Goal: Transaction & Acquisition: Purchase product/service

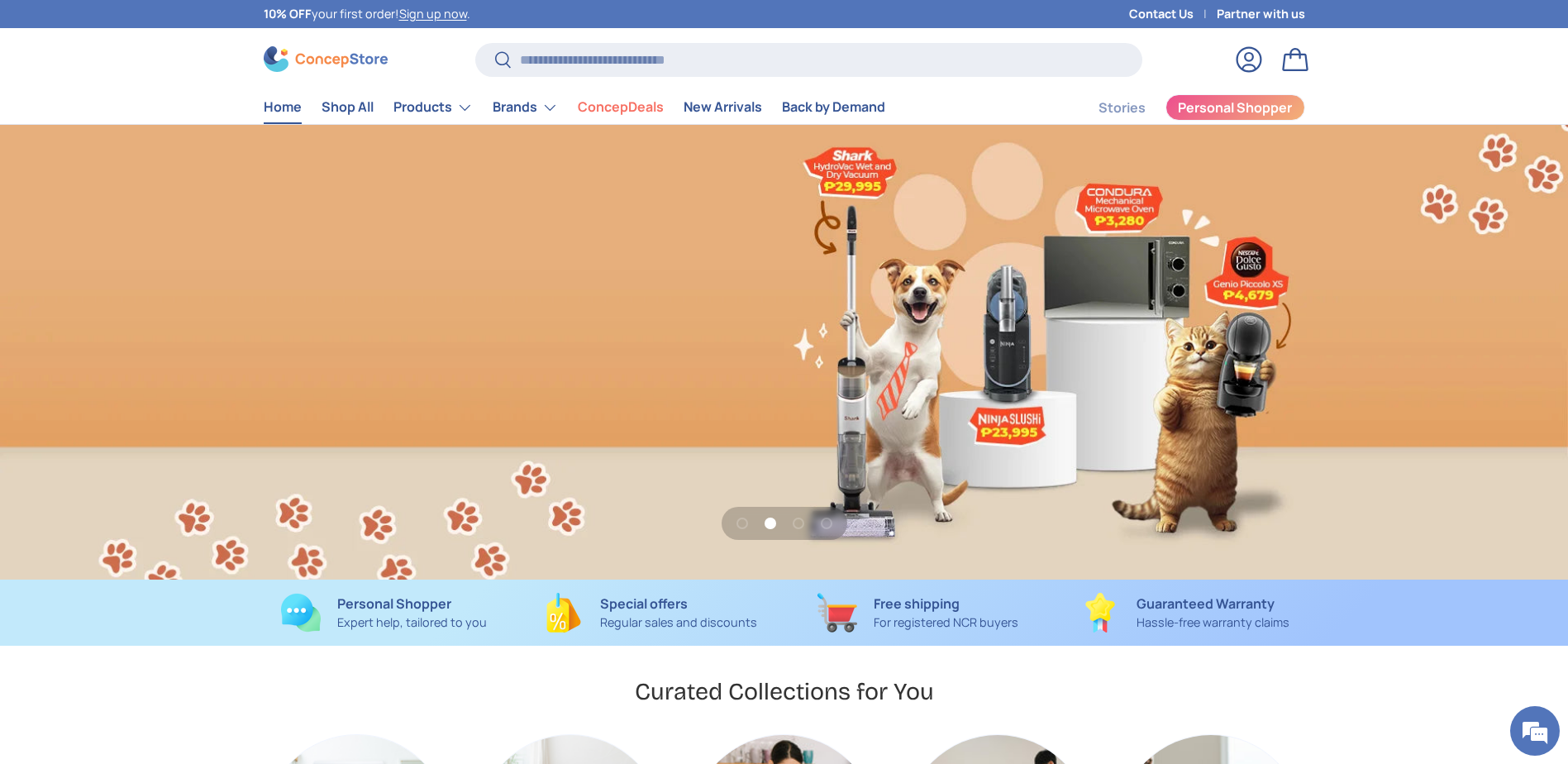
scroll to position [0, 3136]
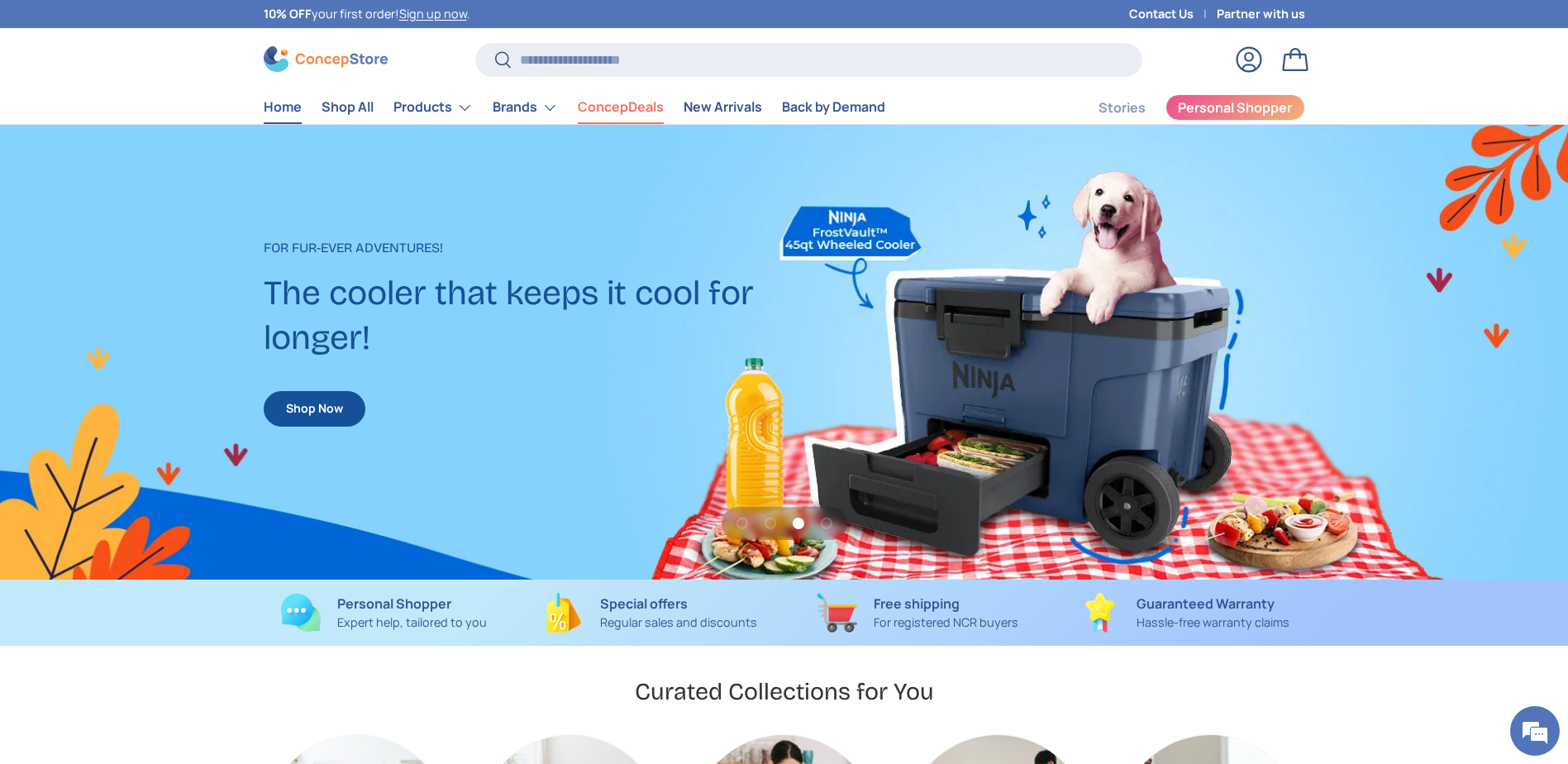
click at [614, 105] on link "ConcepDeals" at bounding box center [621, 107] width 86 height 32
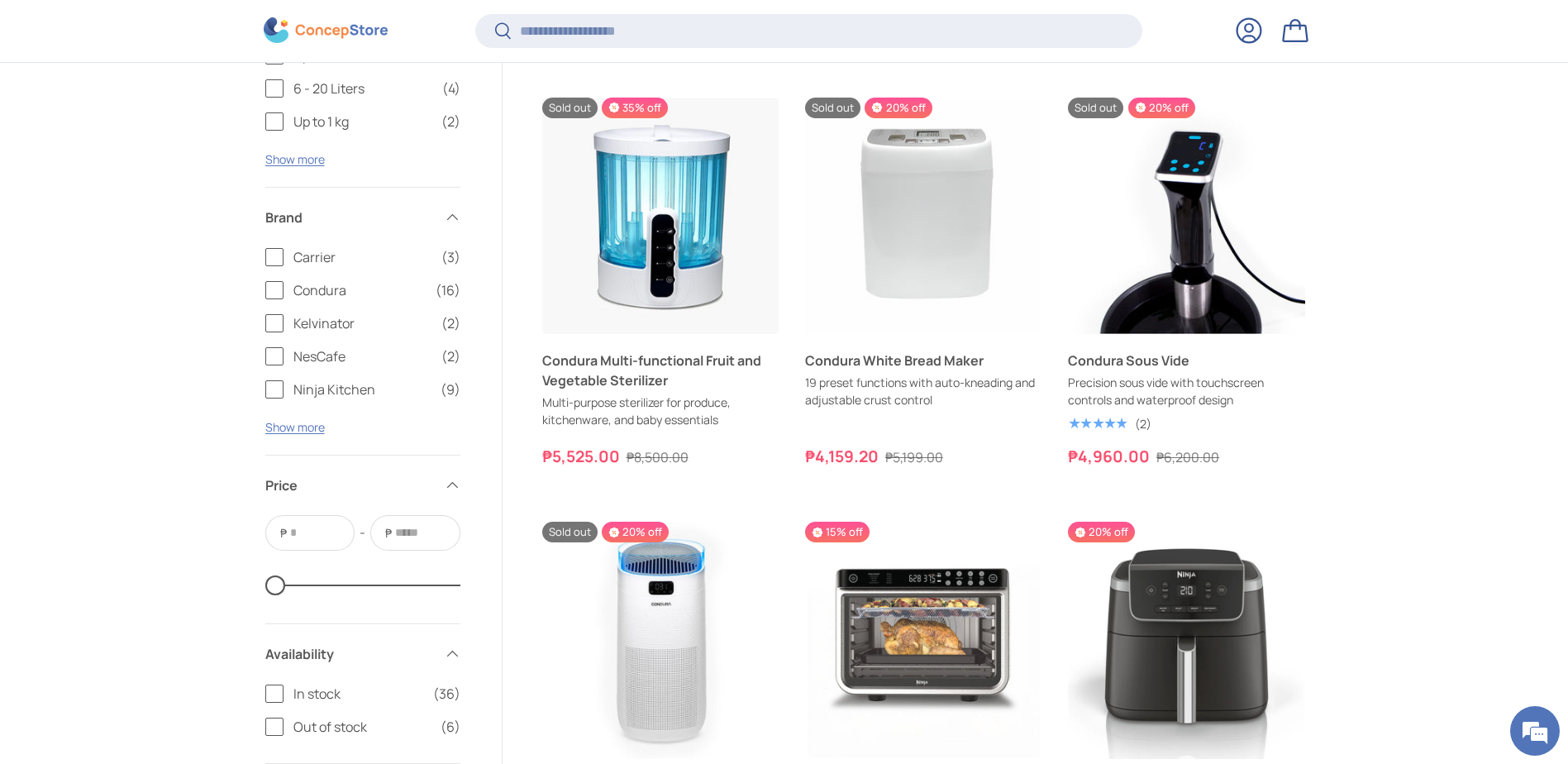
scroll to position [3676, 0]
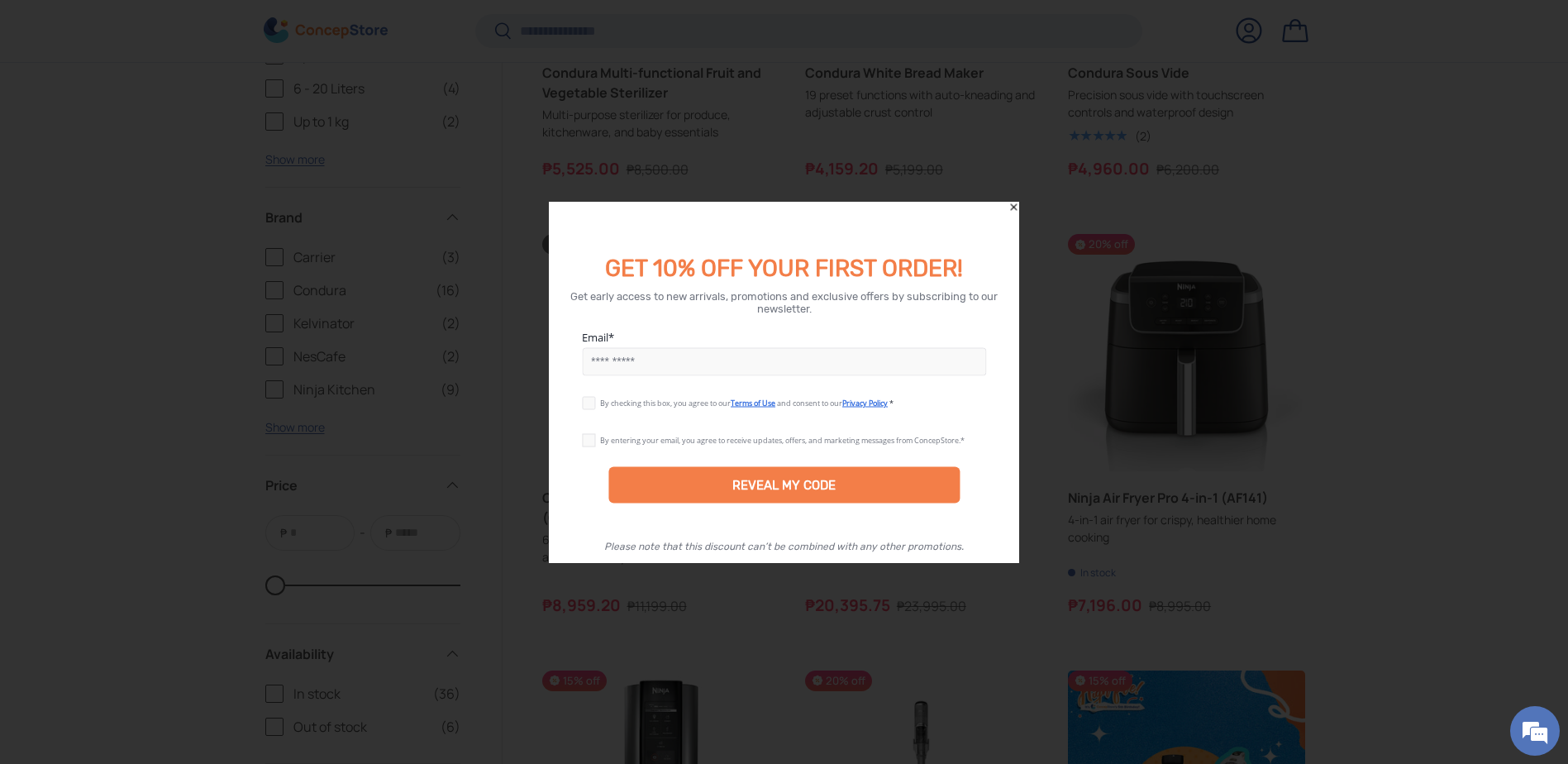
click at [1013, 202] on icon "Close" at bounding box center [1013, 207] width 12 height 12
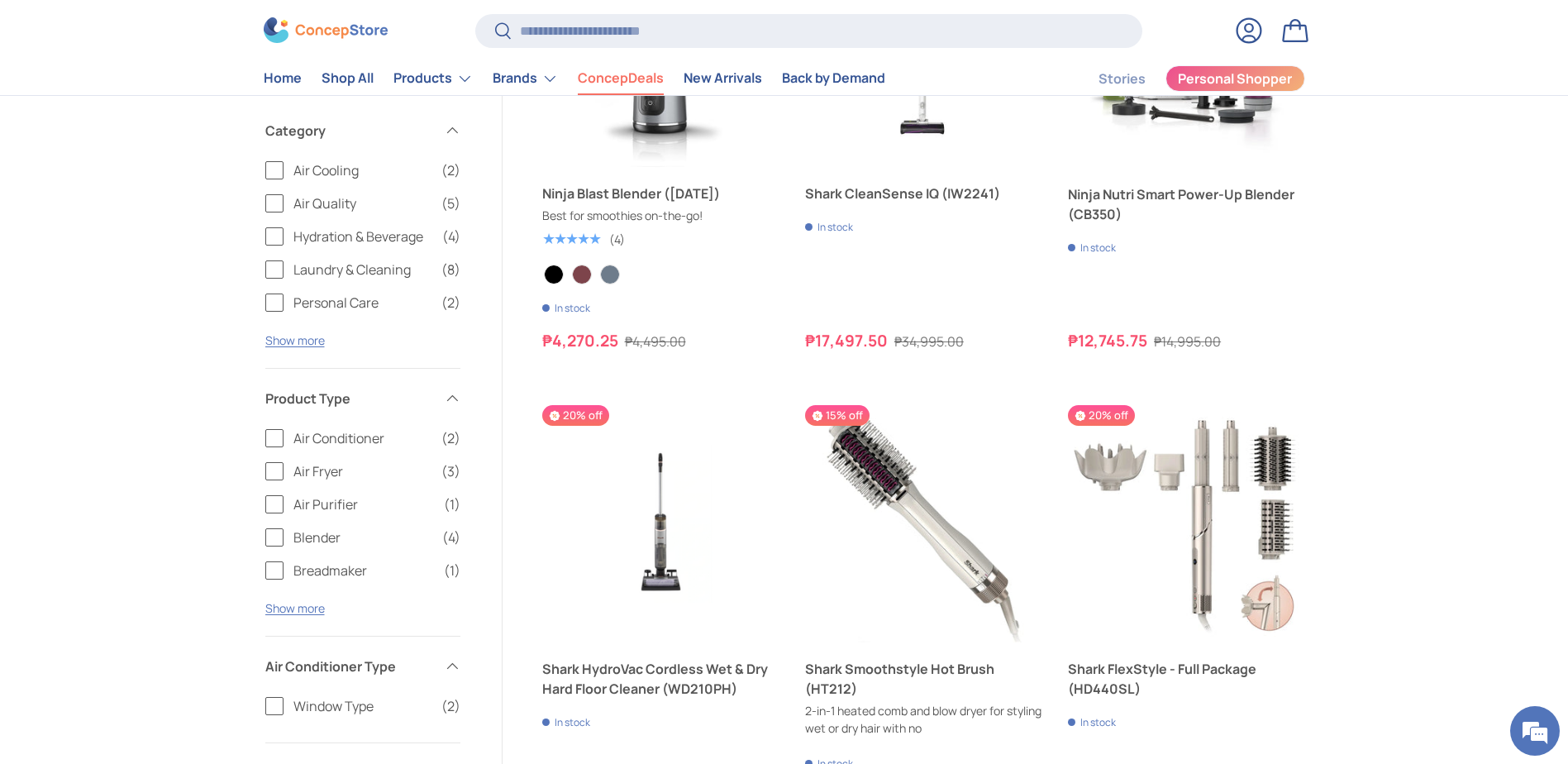
scroll to position [5224, 0]
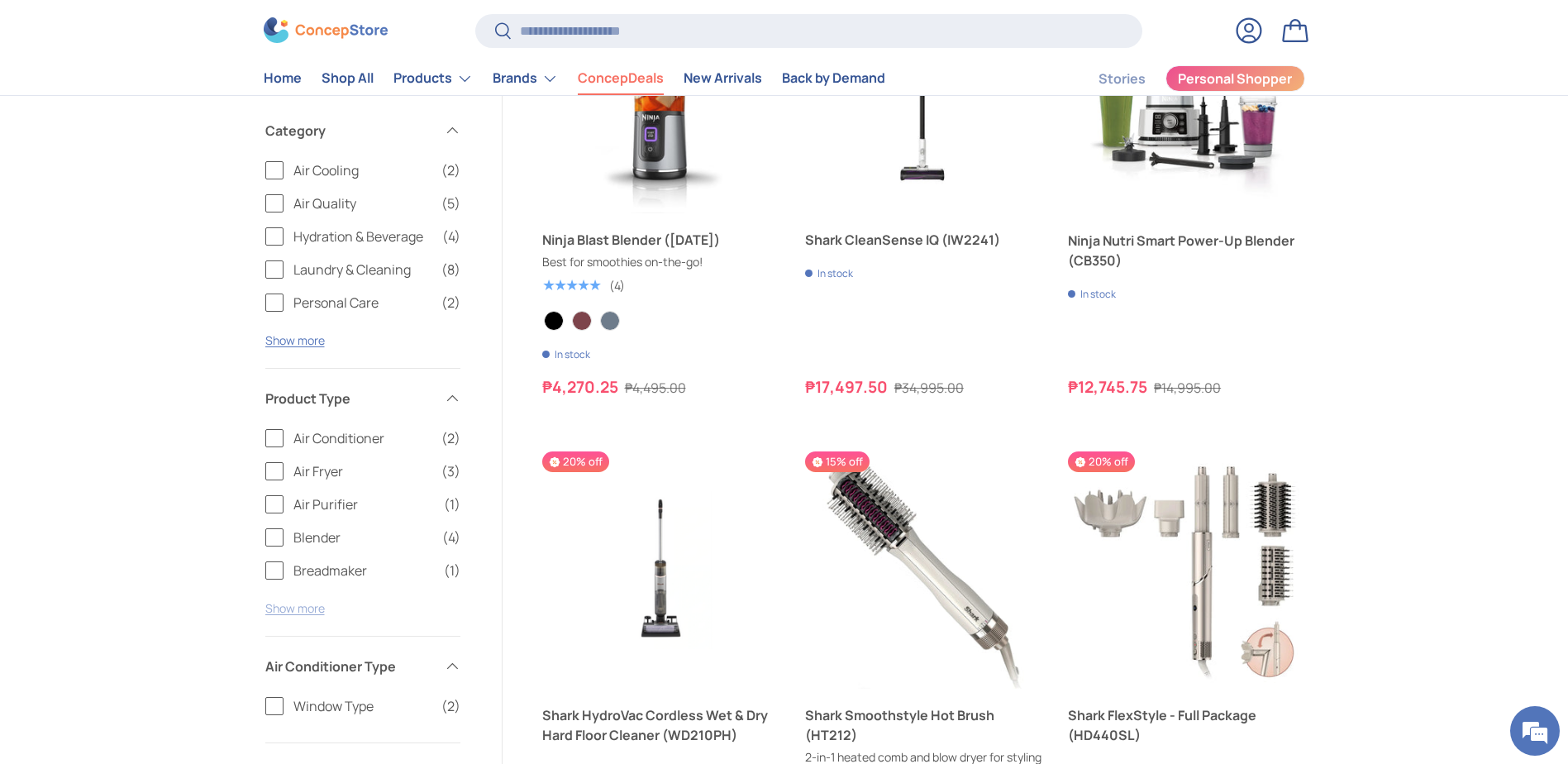
click at [310, 609] on button "Show more" at bounding box center [295, 608] width 59 height 16
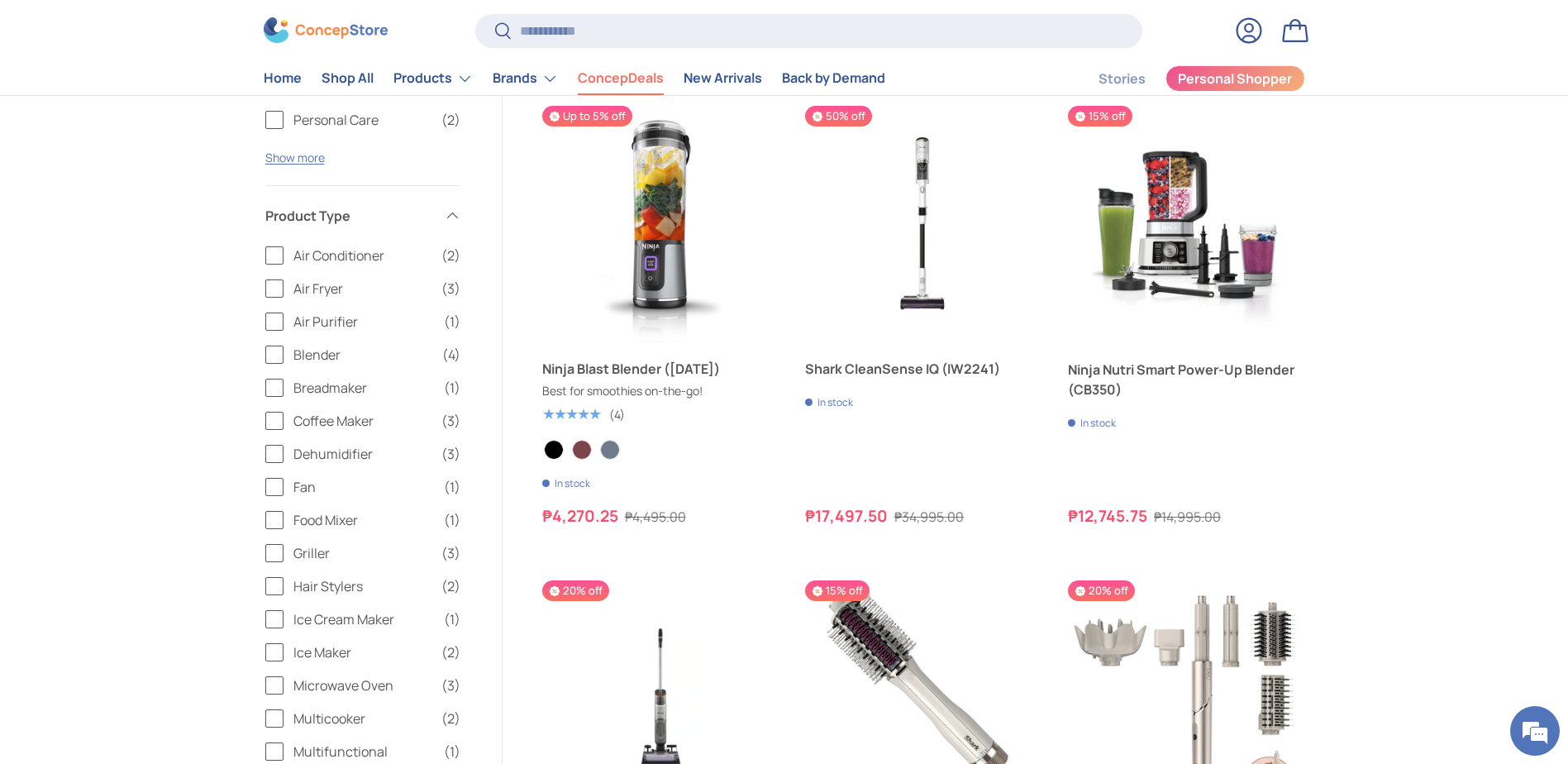
scroll to position [5078, 0]
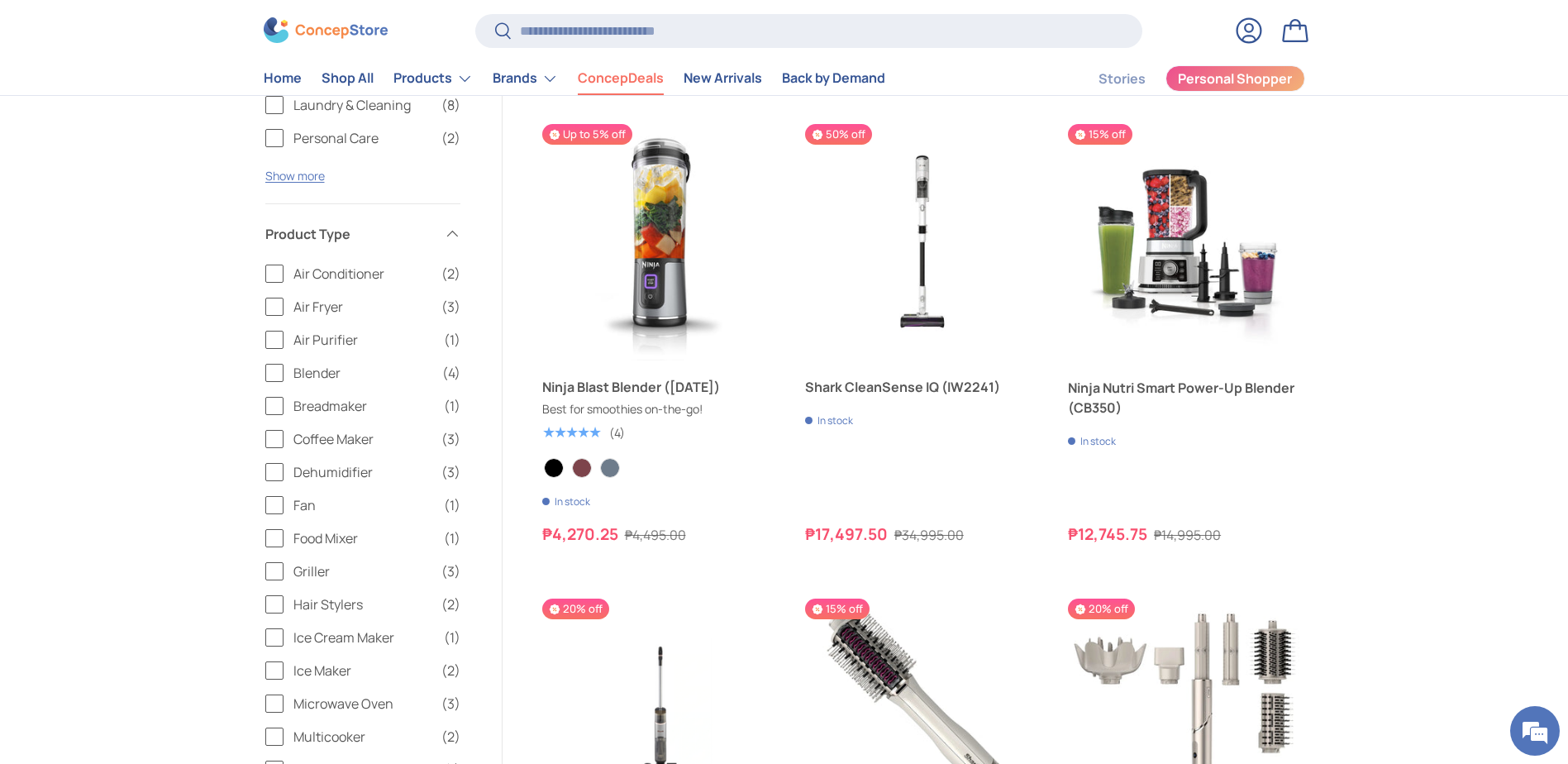
click at [273, 339] on label "Air Purifier (1)" at bounding box center [363, 339] width 195 height 20
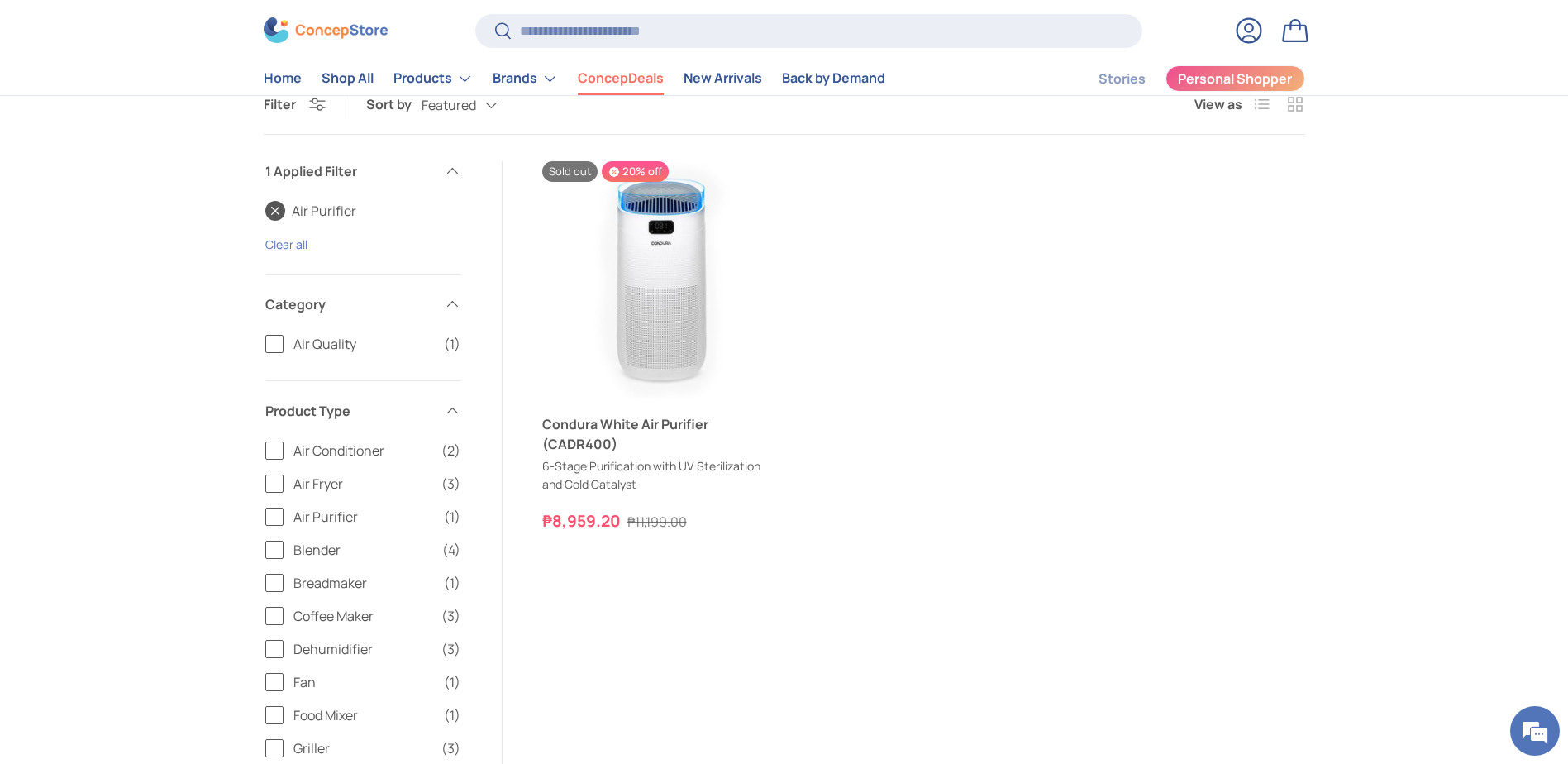
scroll to position [930, 0]
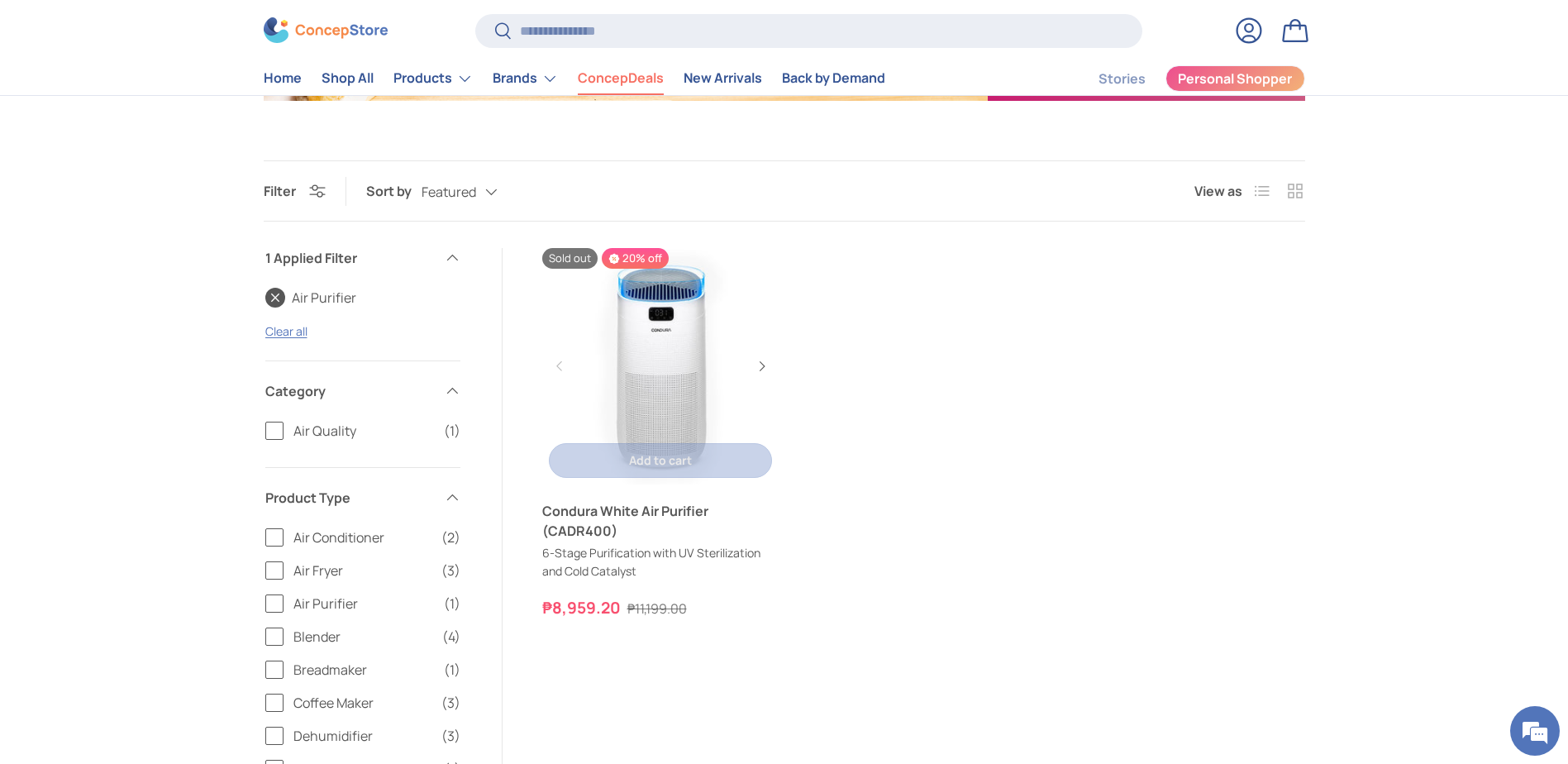
click at [645, 516] on link "Condura White Air Purifier (CADR400)" at bounding box center [660, 520] width 237 height 39
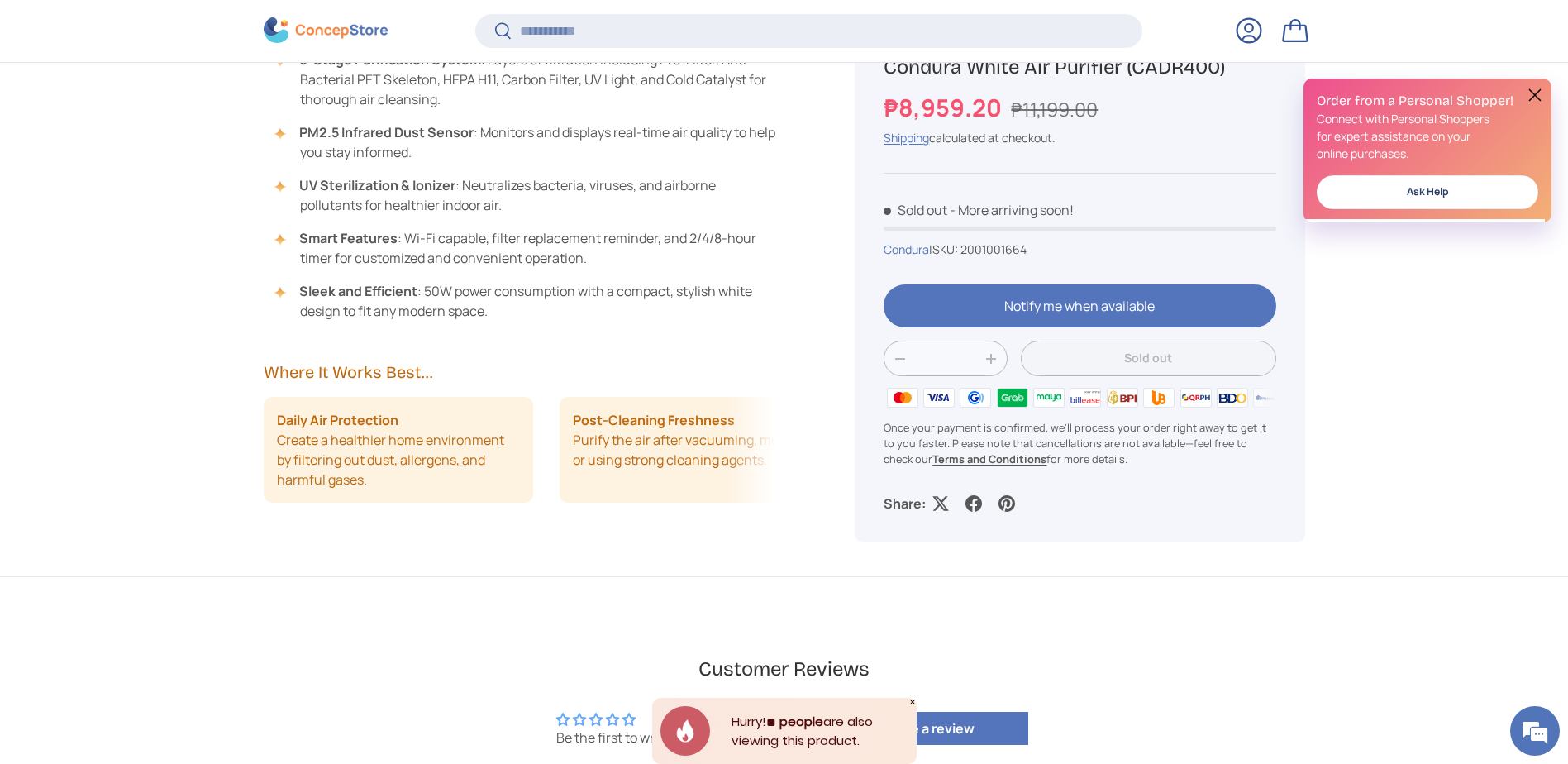
scroll to position [4054, 6759]
